Goal: Task Accomplishment & Management: Manage account settings

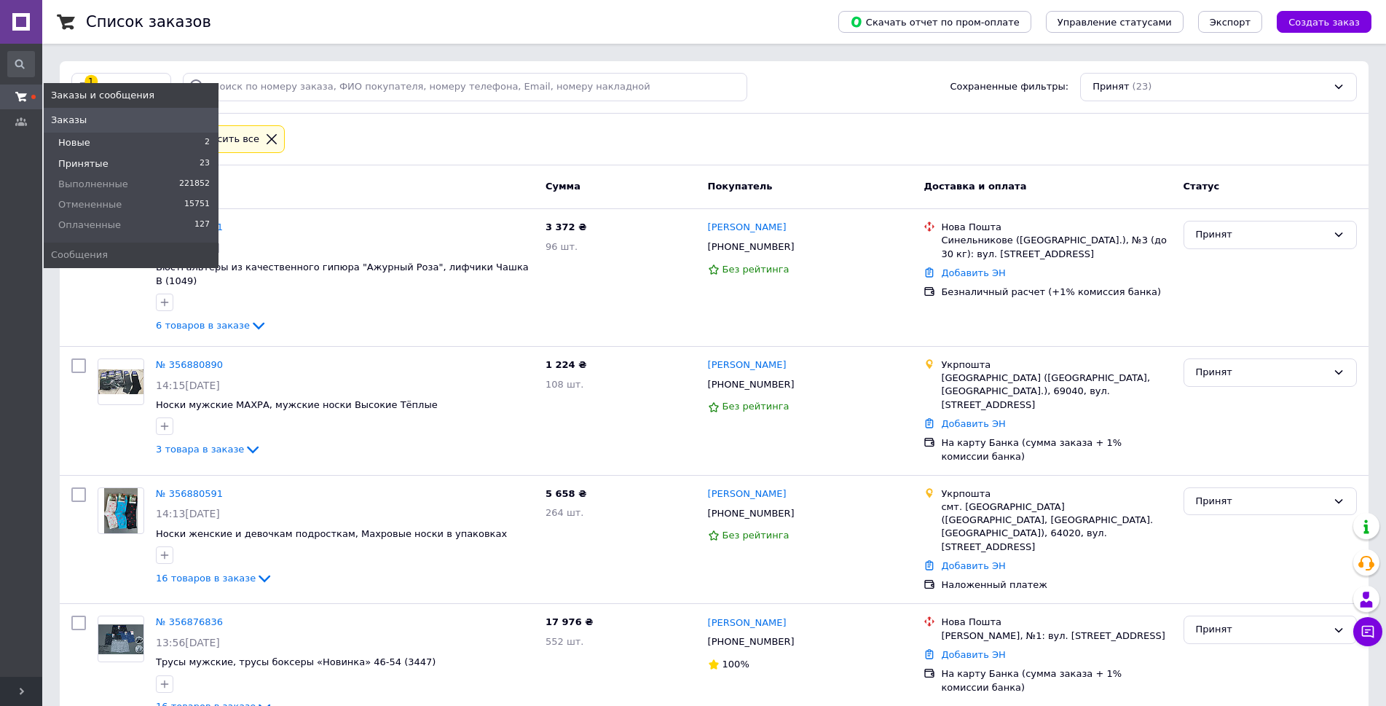
click at [78, 141] on span "Новые" at bounding box center [74, 142] width 32 height 13
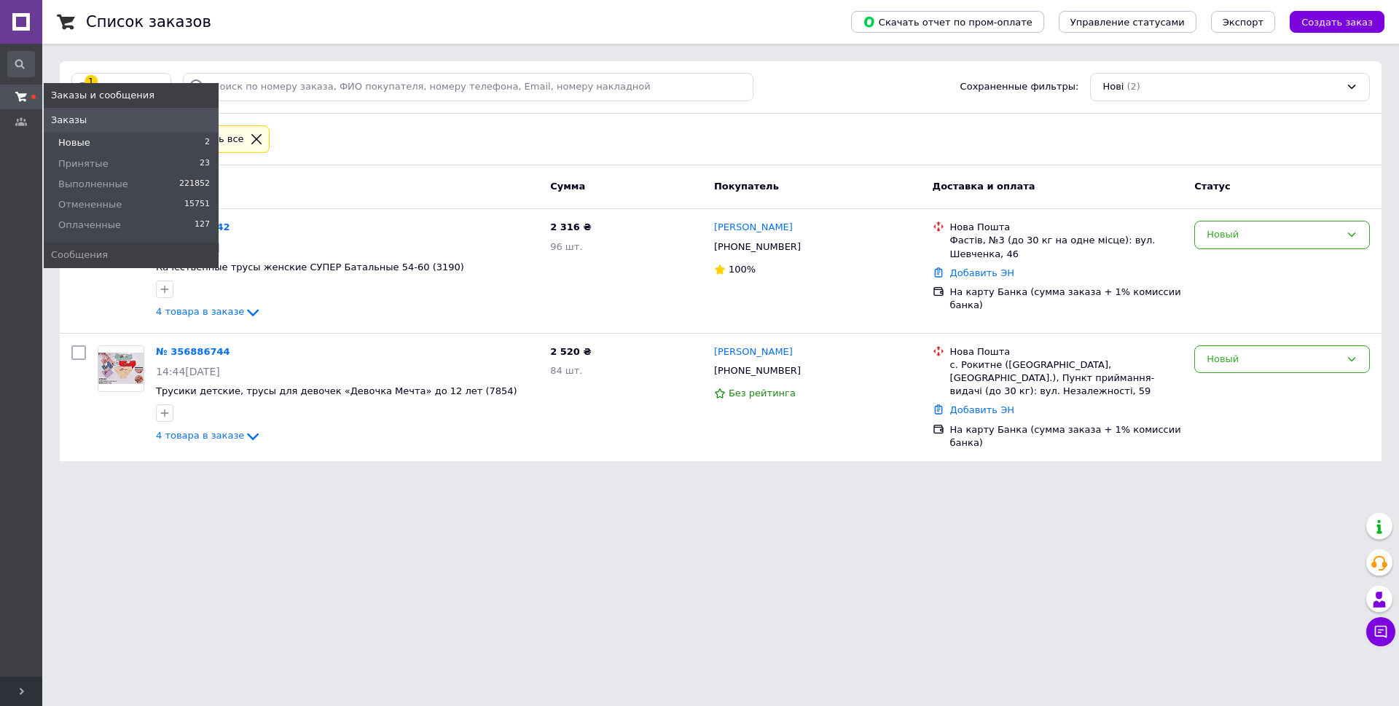
click at [65, 139] on span "Новые" at bounding box center [74, 142] width 32 height 13
click at [66, 128] on link "Заказы" at bounding box center [131, 120] width 175 height 25
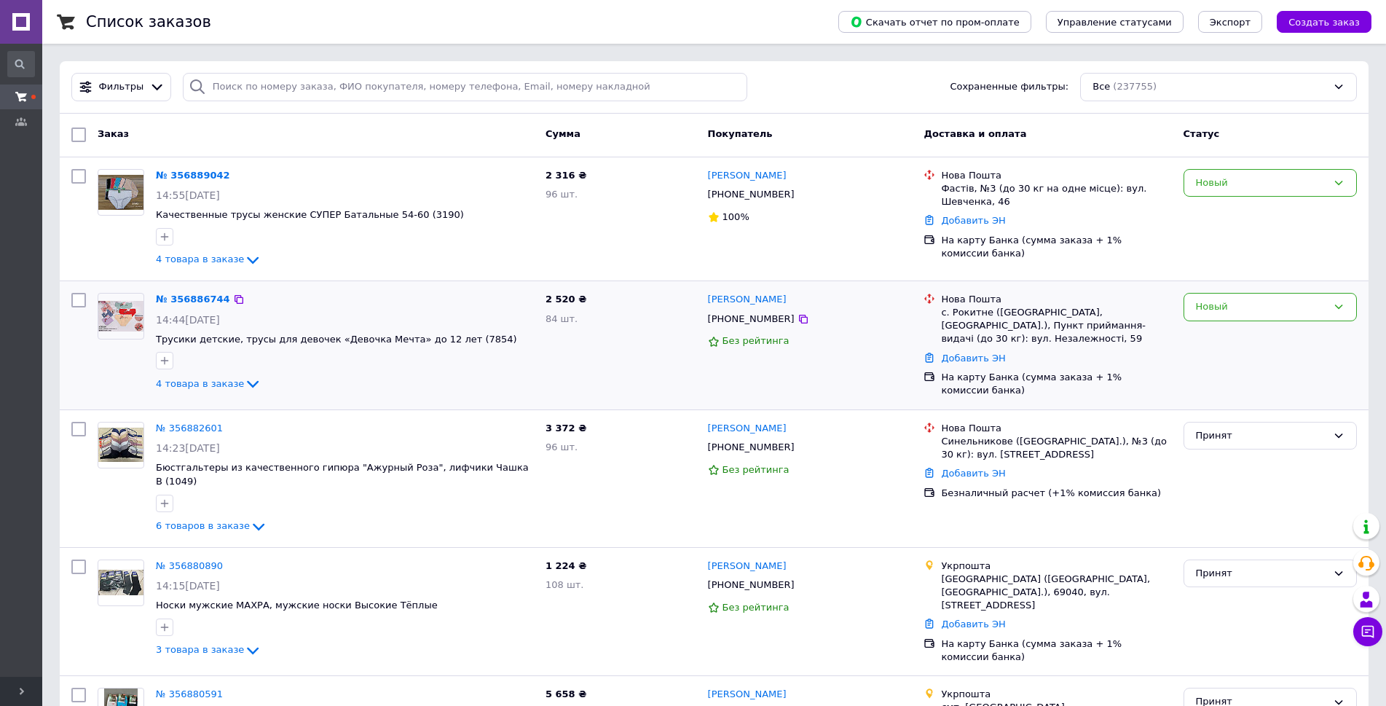
click at [1220, 321] on div "Новый" at bounding box center [1270, 345] width 185 height 117
click at [1218, 313] on div "Новый" at bounding box center [1261, 306] width 131 height 15
click at [1210, 330] on li "Принят" at bounding box center [1271, 337] width 172 height 27
click at [1245, 173] on div "Новый" at bounding box center [1270, 183] width 173 height 28
click at [1220, 210] on li "Принят" at bounding box center [1271, 213] width 172 height 27
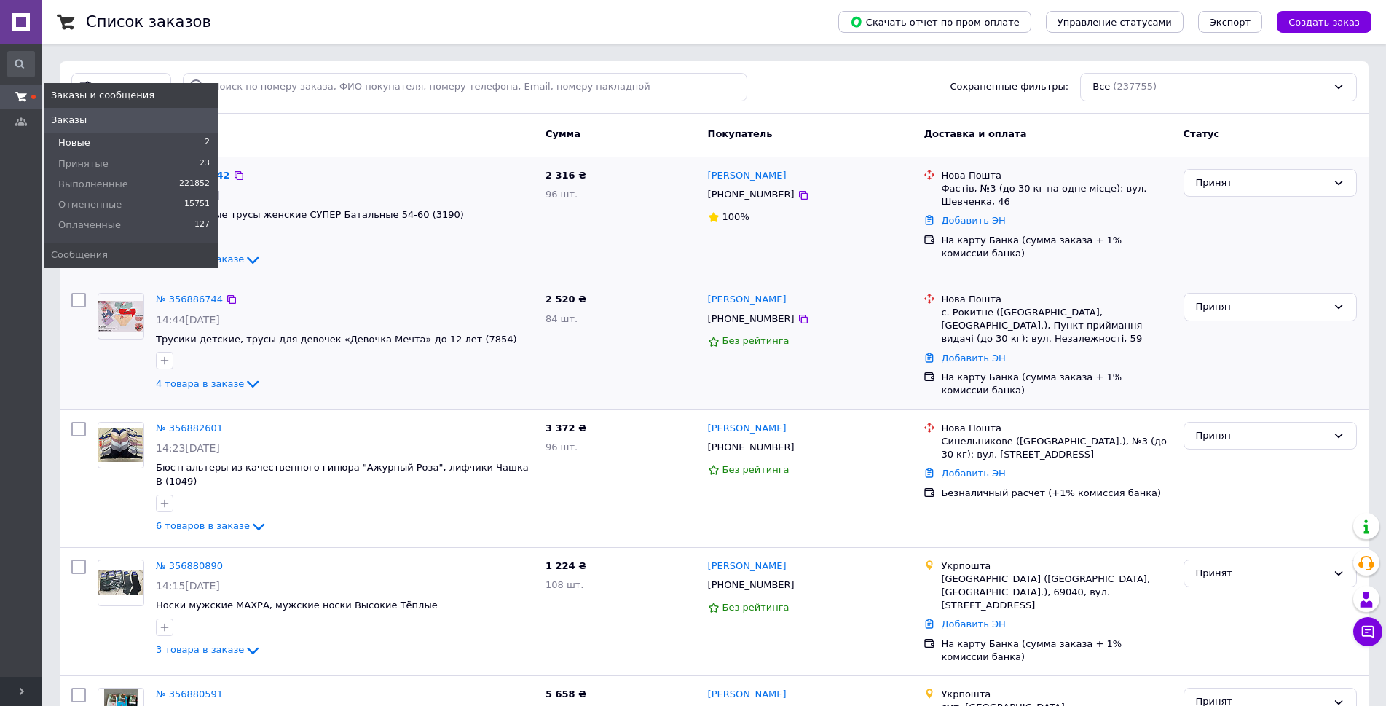
click at [62, 137] on span "Новые" at bounding box center [74, 142] width 32 height 13
